Goal: Information Seeking & Learning: Check status

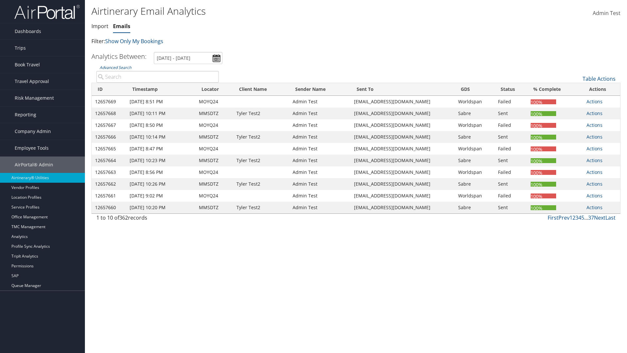
click at [122, 26] on link "Emails" at bounding box center [121, 26] width 17 height 7
click at [115, 67] on link "Advanced Search" at bounding box center [116, 68] width 32 height 6
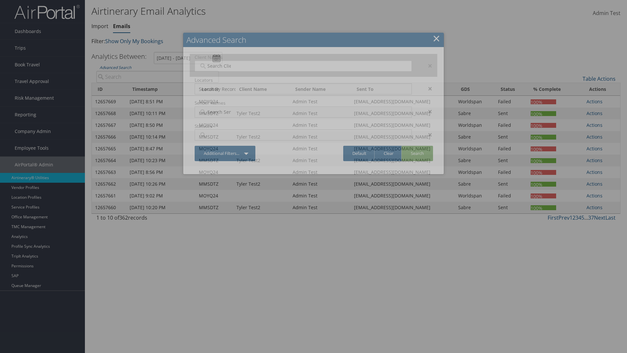
click at [217, 66] on input "search" at bounding box center [217, 66] width 37 height 7
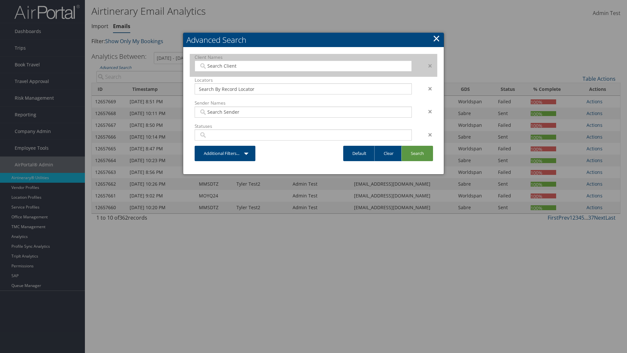
type input "[PERSON_NAME] Business Travel"
type input "72"
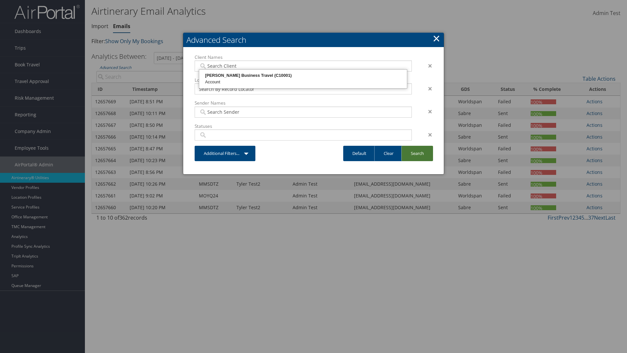
click at [417, 153] on link "Search" at bounding box center [418, 153] width 32 height 15
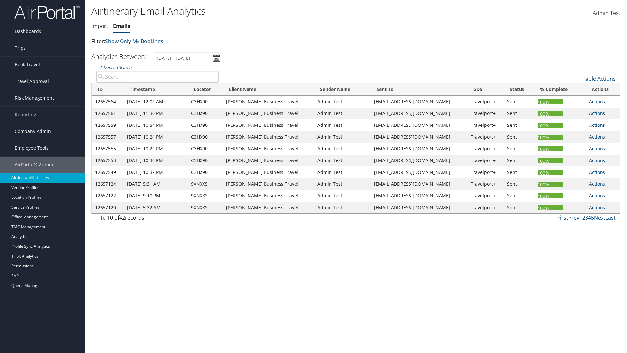
click at [115, 67] on link "Advanced Search" at bounding box center [116, 68] width 32 height 6
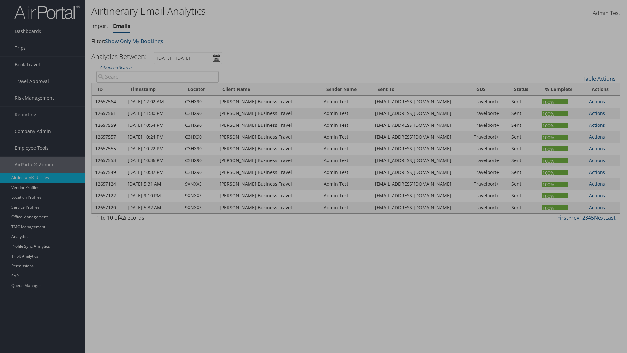
click at [0, 0] on link "Clear" at bounding box center [0, 0] width 0 height 0
click at [0, 0] on link "Search" at bounding box center [0, 0] width 0 height 0
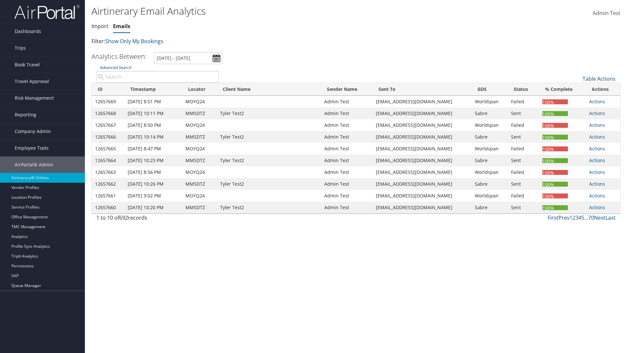
click at [115, 67] on link "Advanced Search" at bounding box center [116, 68] width 32 height 6
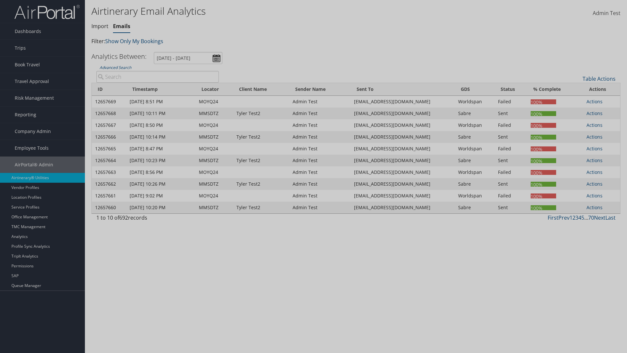
click at [0, 0] on link "Default" at bounding box center [0, 0] width 0 height 0
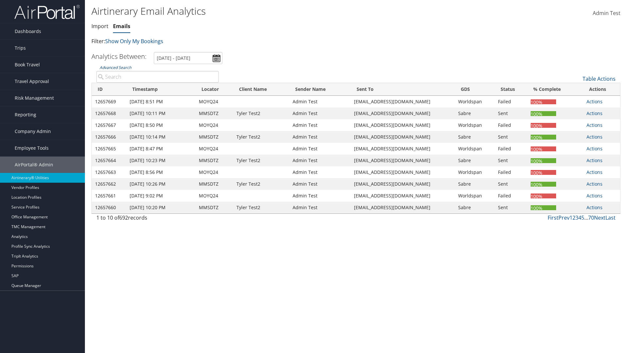
click at [115, 67] on link "Advanced Search" at bounding box center [116, 68] width 32 height 6
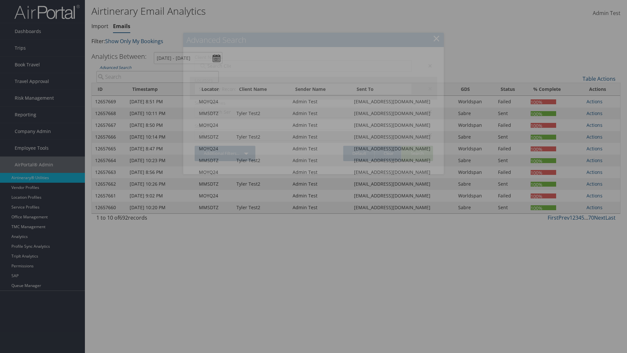
click at [427, 65] on div "×" at bounding box center [427, 66] width 21 height 8
click at [427, 85] on div "×" at bounding box center [427, 89] width 21 height 8
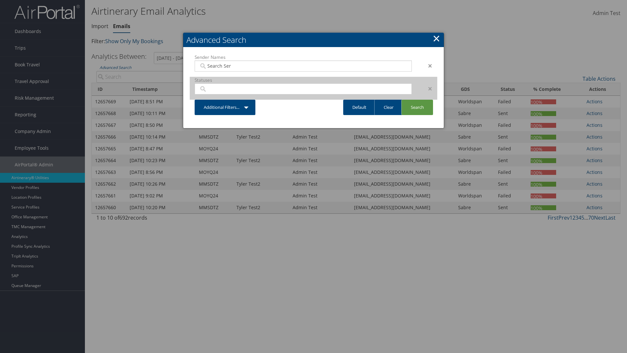
click at [427, 65] on div "×" at bounding box center [427, 66] width 21 height 8
click at [427, 85] on div "×" at bounding box center [427, 89] width 21 height 8
